Goal: Task Accomplishment & Management: Manage account settings

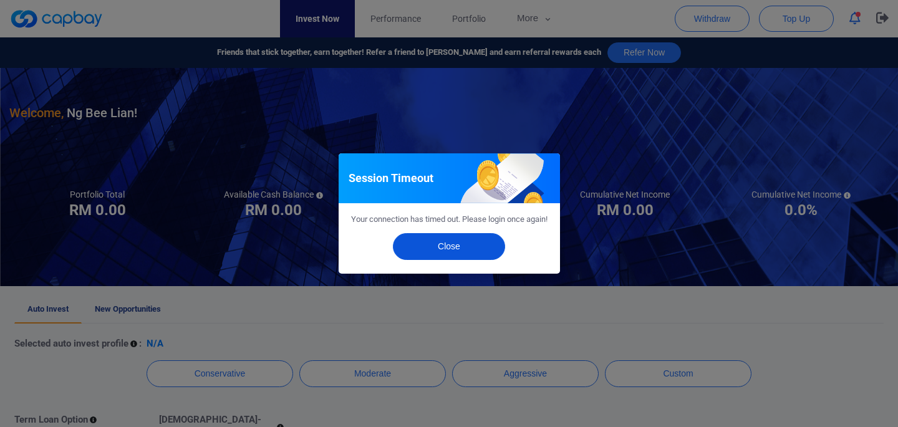
click at [466, 257] on button "Close" at bounding box center [449, 246] width 112 height 27
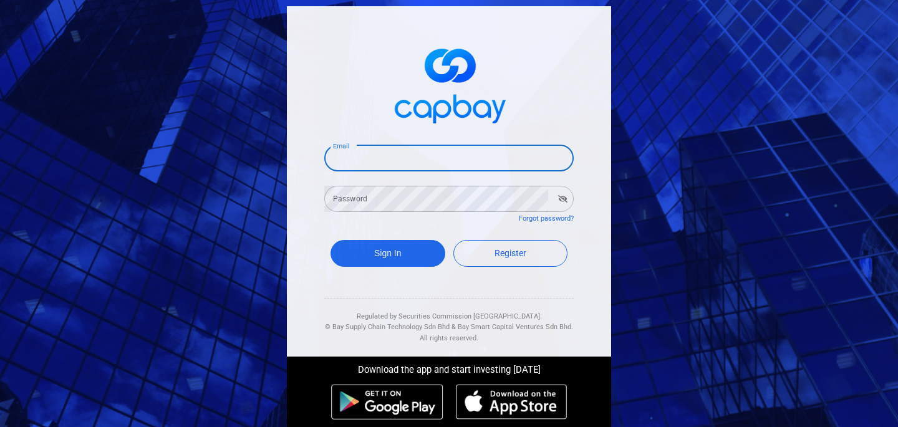
click at [398, 160] on input "Email" at bounding box center [448, 158] width 249 height 26
type input "[EMAIL_ADDRESS][DOMAIN_NAME]"
click at [393, 152] on input "[EMAIL_ADDRESS][DOMAIN_NAME]" at bounding box center [448, 158] width 249 height 26
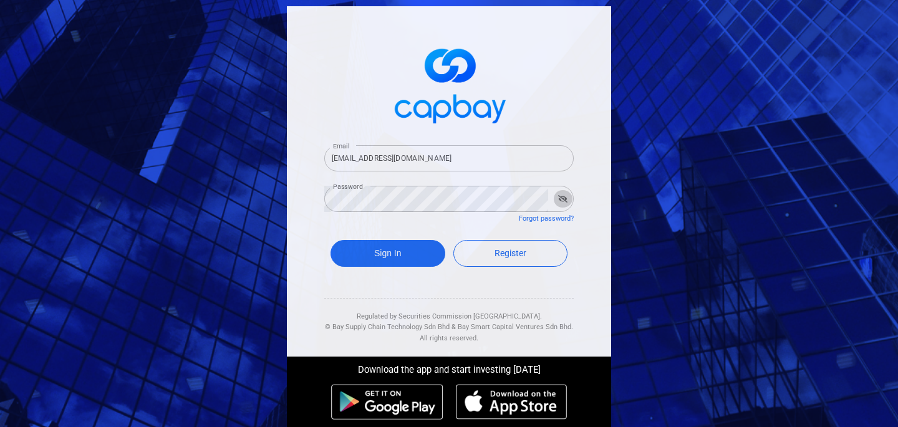
click at [558, 195] on icon "button" at bounding box center [562, 198] width 9 height 7
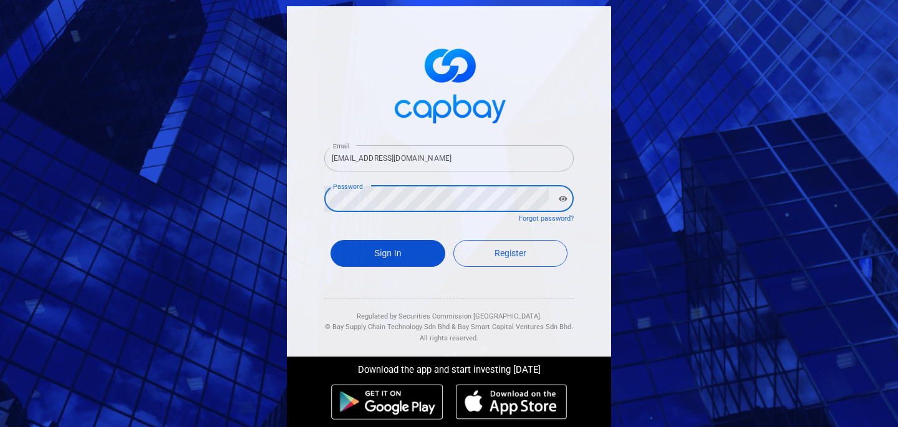
click at [370, 251] on button "Sign In" at bounding box center [387, 253] width 115 height 27
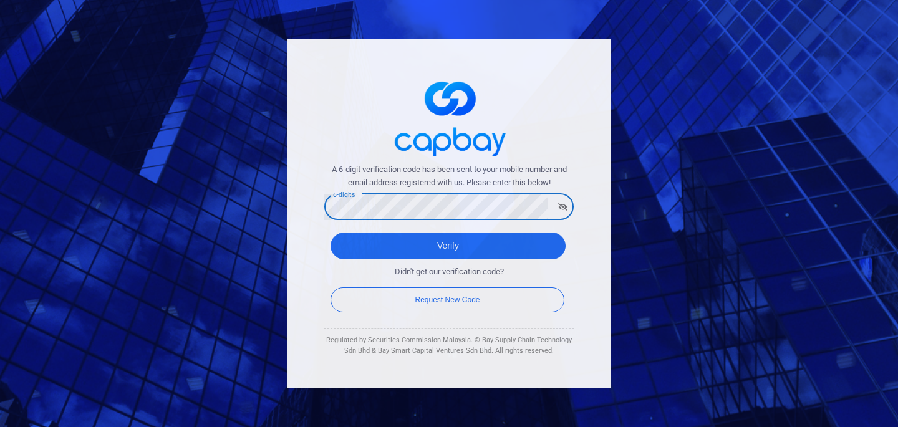
click at [330, 233] on button "Verify" at bounding box center [447, 246] width 235 height 27
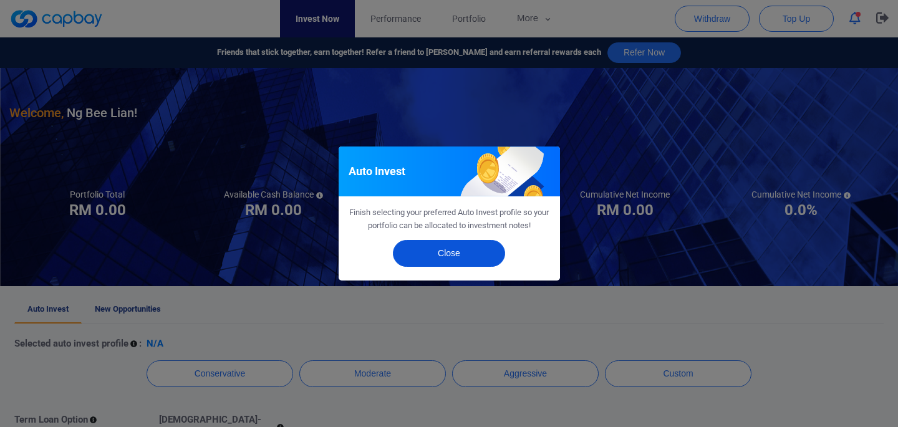
click at [437, 240] on button "Close" at bounding box center [449, 253] width 112 height 27
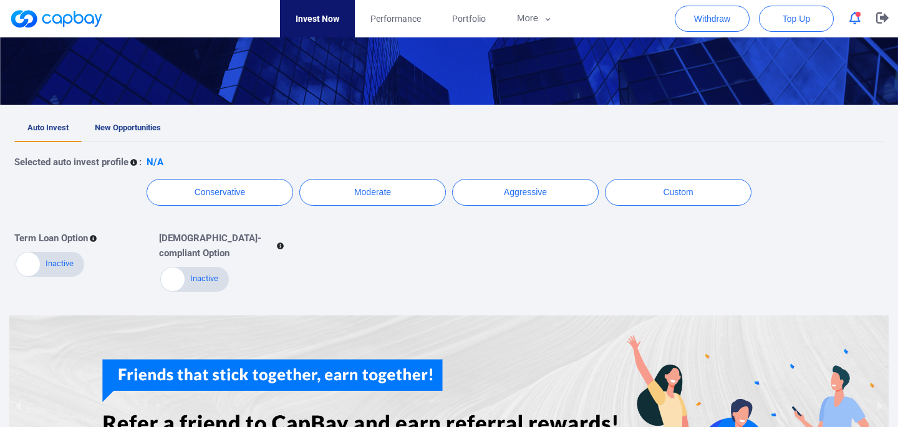
scroll to position [183, 0]
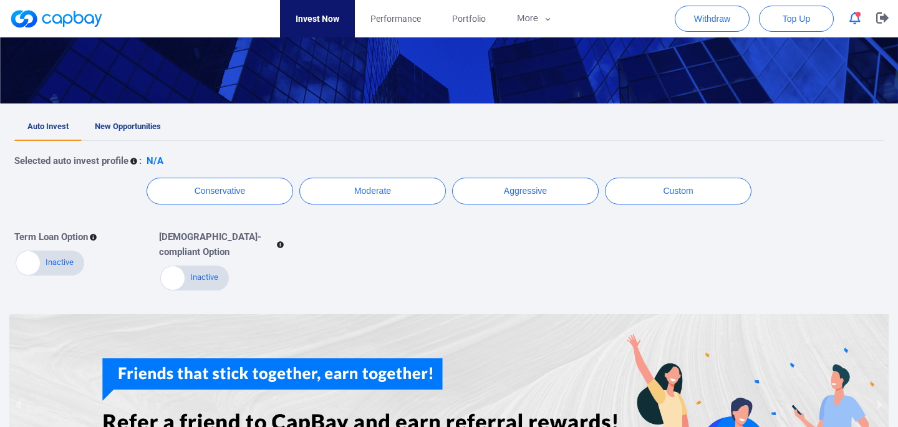
click at [129, 163] on div "Selected auto invest profile : N/A" at bounding box center [448, 160] width 869 height 15
